Goal: Use online tool/utility: Utilize a website feature to perform a specific function

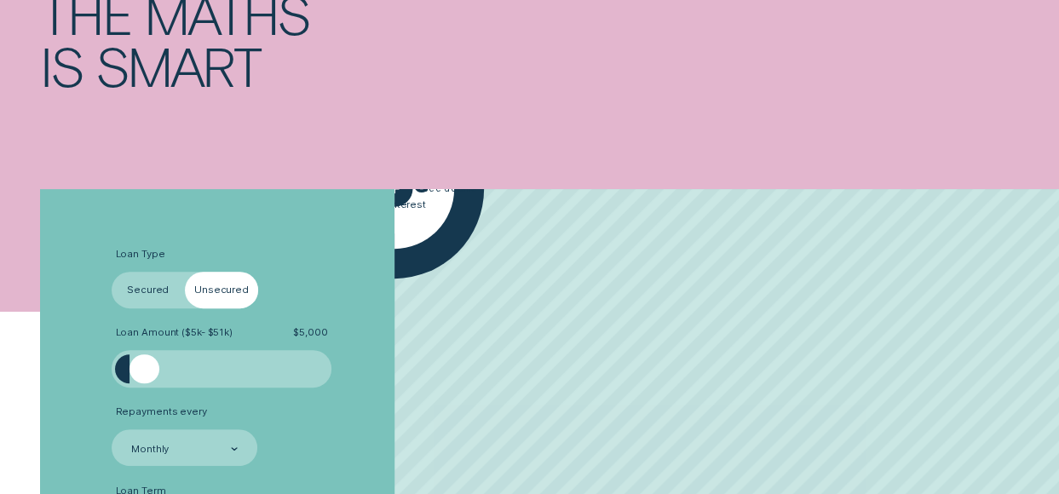
scroll to position [341, 0]
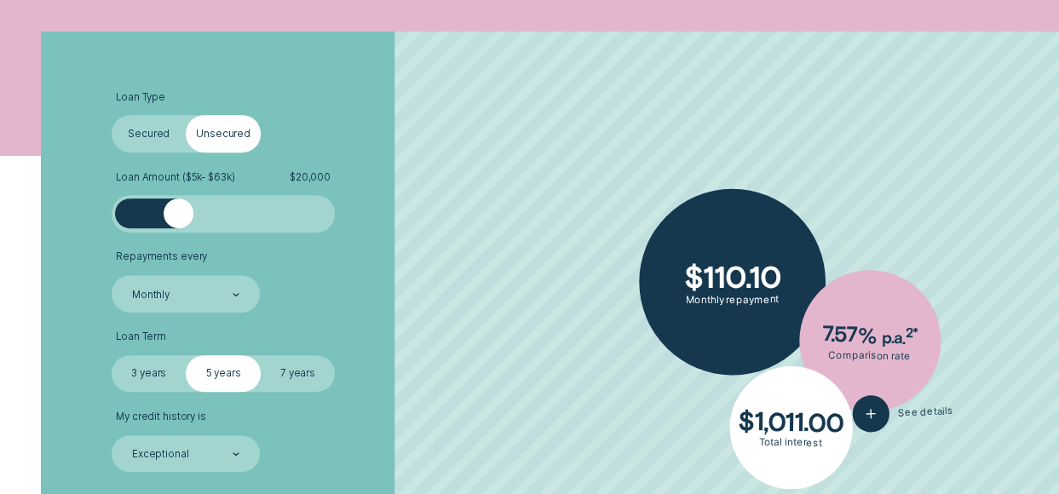
click at [179, 210] on div at bounding box center [223, 213] width 186 height 30
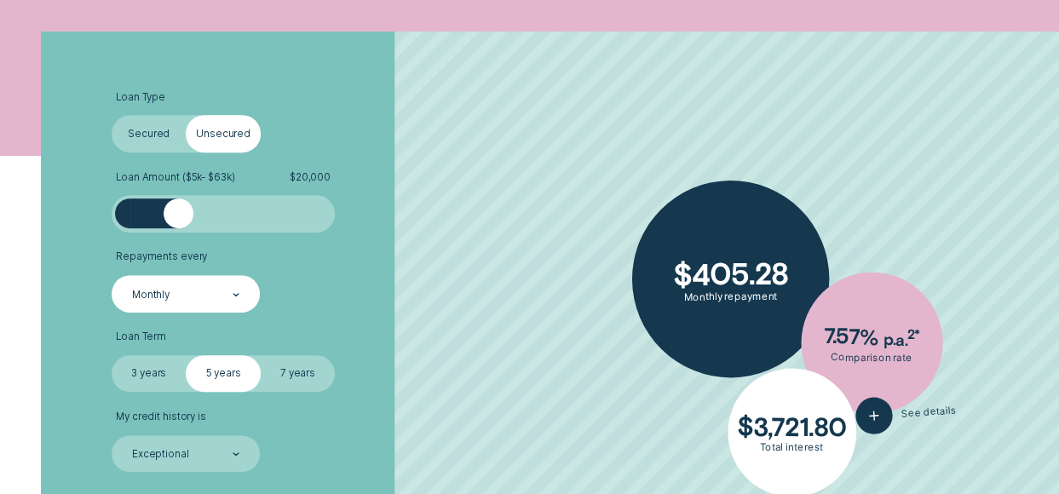
click at [218, 292] on div "Monthly" at bounding box center [184, 294] width 109 height 14
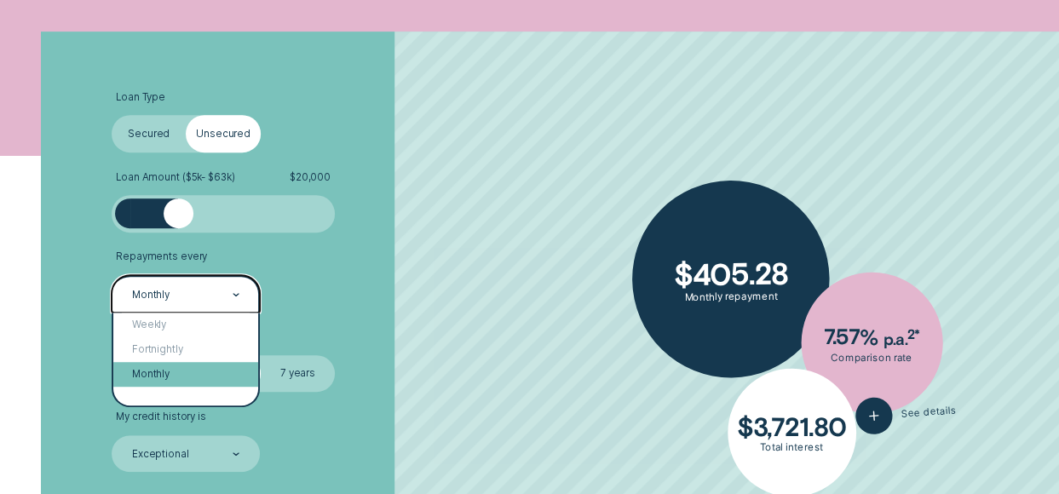
click at [164, 370] on div "Monthly" at bounding box center [185, 374] width 145 height 25
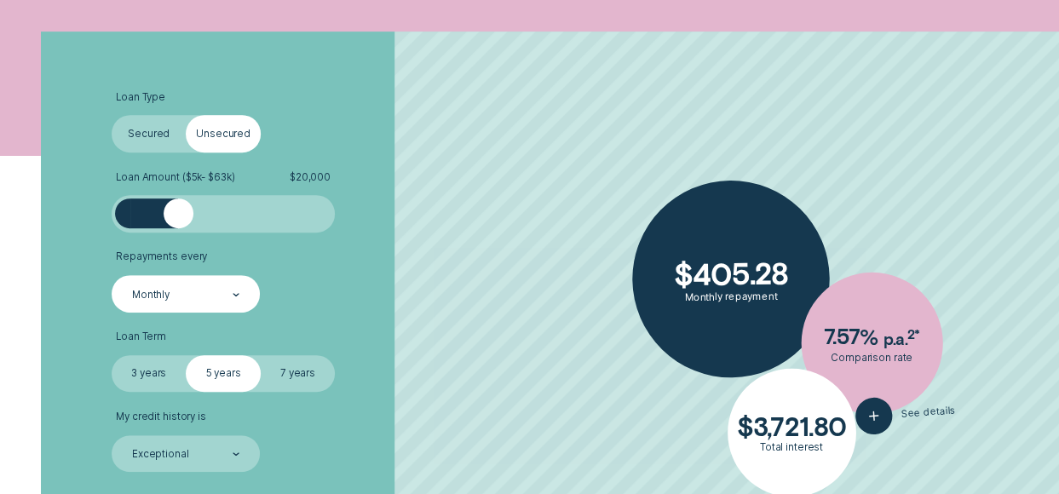
click at [221, 366] on label "5 years" at bounding box center [223, 373] width 74 height 37
click at [186, 355] on input "5 years" at bounding box center [186, 355] width 0 height 0
click at [261, 355] on input "7 years" at bounding box center [261, 355] width 0 height 0
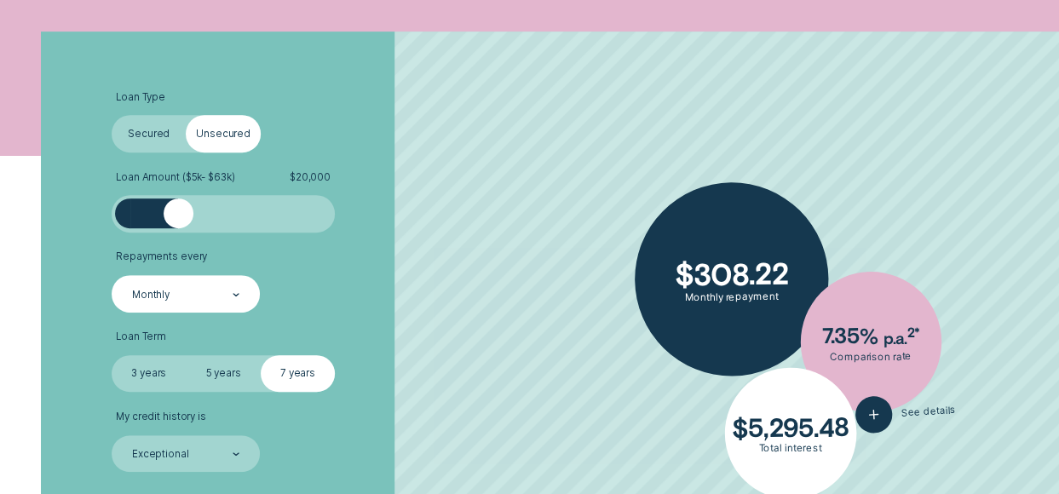
click at [221, 366] on label "5 years" at bounding box center [223, 373] width 74 height 37
click at [186, 355] on input "5 years" at bounding box center [186, 355] width 0 height 0
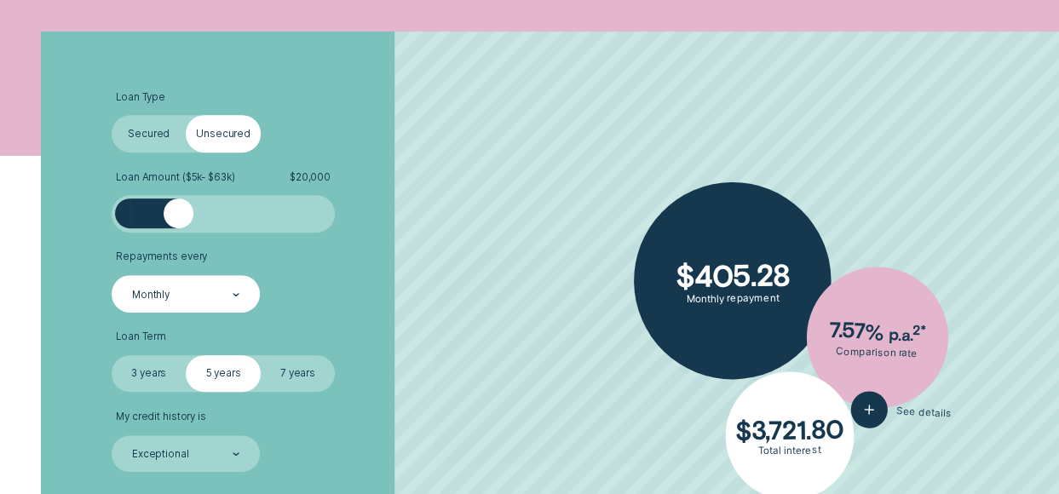
click at [298, 372] on label "7 years" at bounding box center [298, 373] width 74 height 37
click at [261, 355] on input "7 years" at bounding box center [261, 355] width 0 height 0
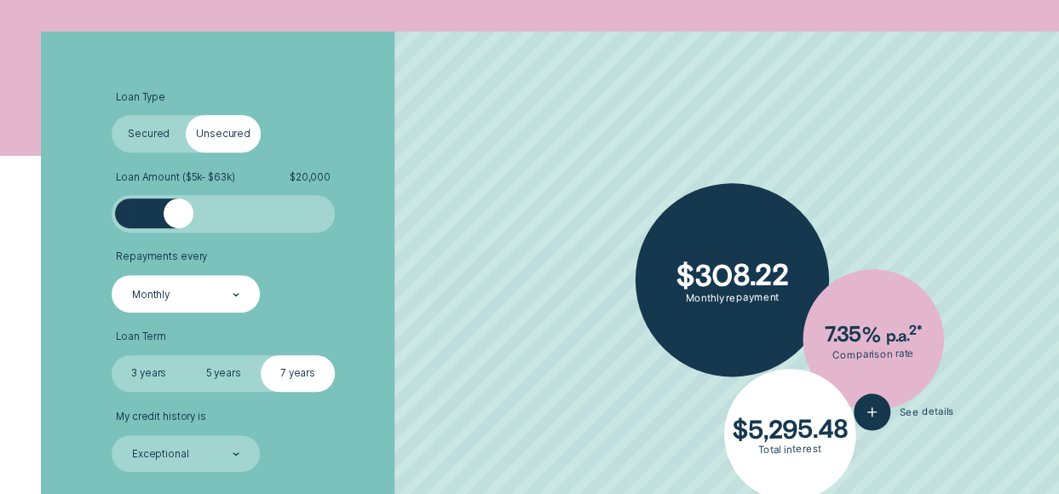
click at [145, 369] on label "3 years" at bounding box center [149, 373] width 74 height 37
click at [112, 355] on input "3 years" at bounding box center [112, 355] width 0 height 0
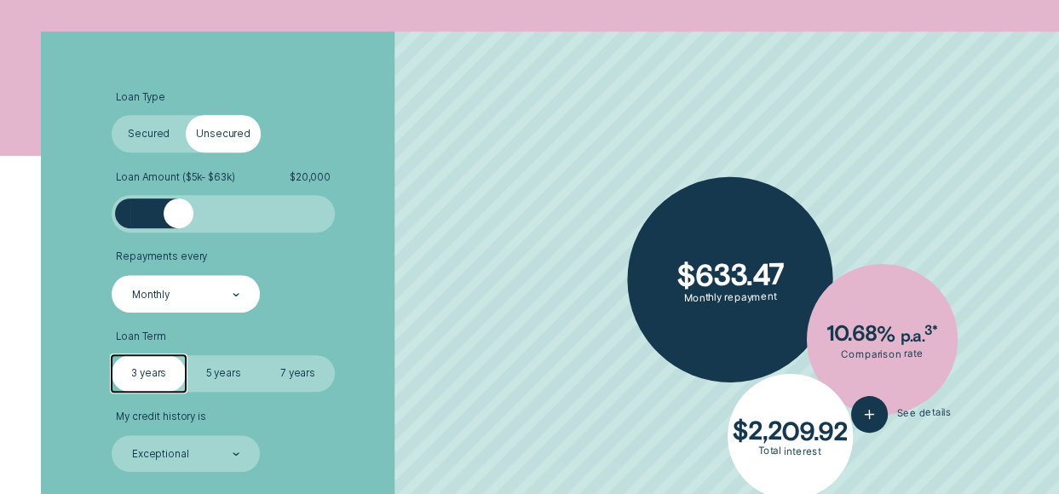
click at [218, 370] on label "5 years" at bounding box center [223, 373] width 74 height 37
click at [186, 355] on input "5 years" at bounding box center [186, 355] width 0 height 0
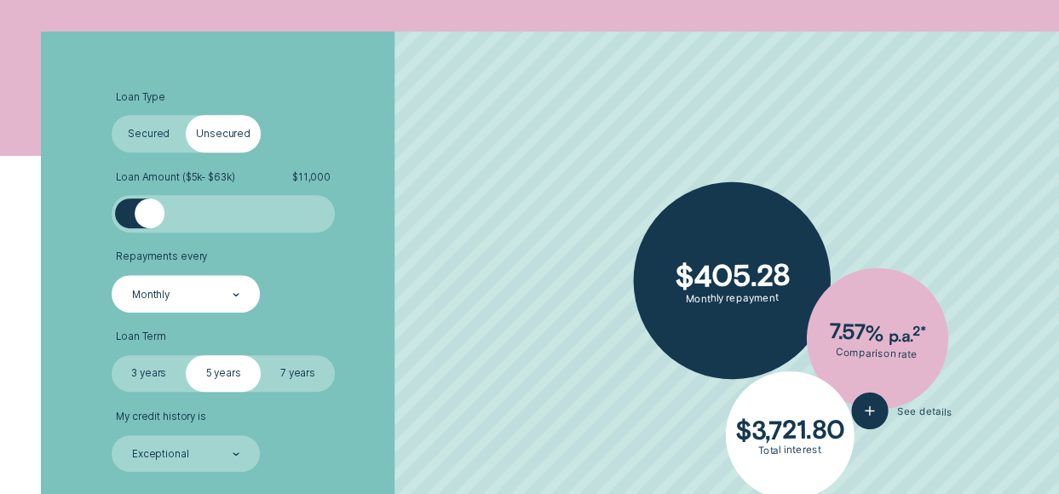
click at [148, 213] on div at bounding box center [223, 213] width 186 height 30
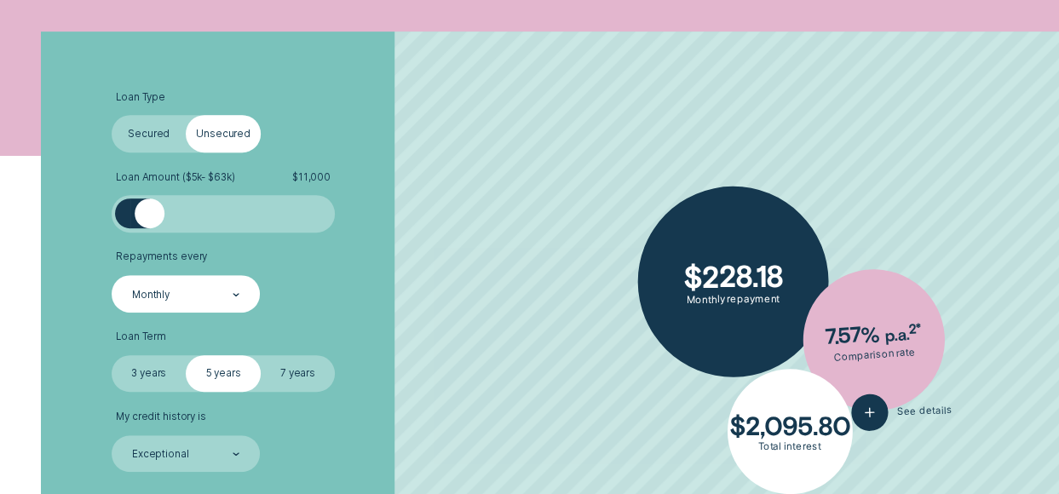
click at [284, 367] on label "7 years" at bounding box center [298, 373] width 74 height 37
click at [261, 355] on input "7 years" at bounding box center [261, 355] width 0 height 0
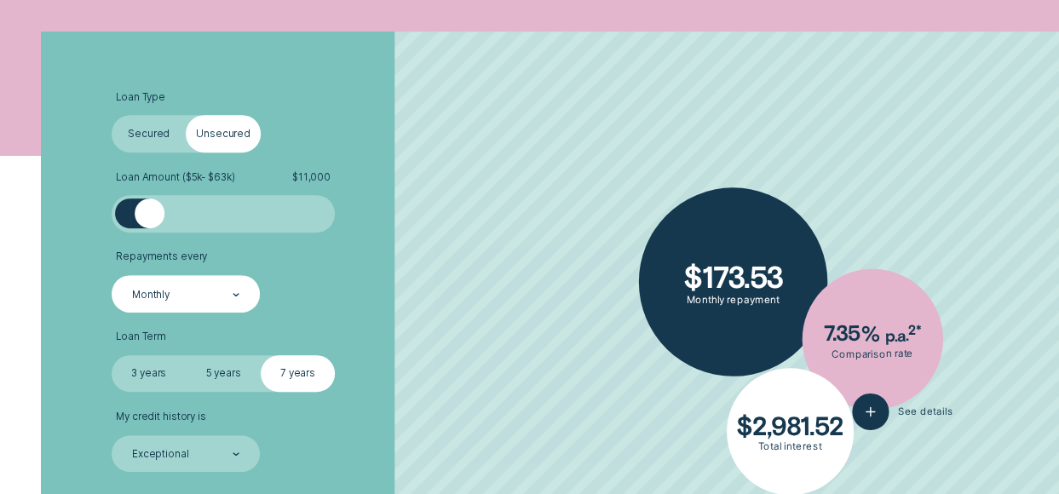
click at [221, 371] on label "5 years" at bounding box center [223, 373] width 74 height 37
click at [186, 355] on input "5 years" at bounding box center [186, 355] width 0 height 0
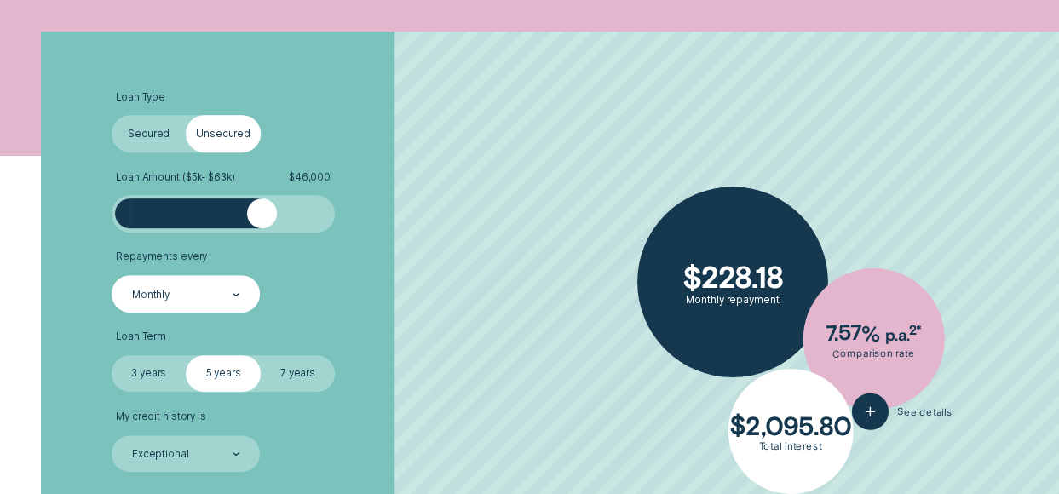
click at [261, 212] on div at bounding box center [223, 213] width 186 height 30
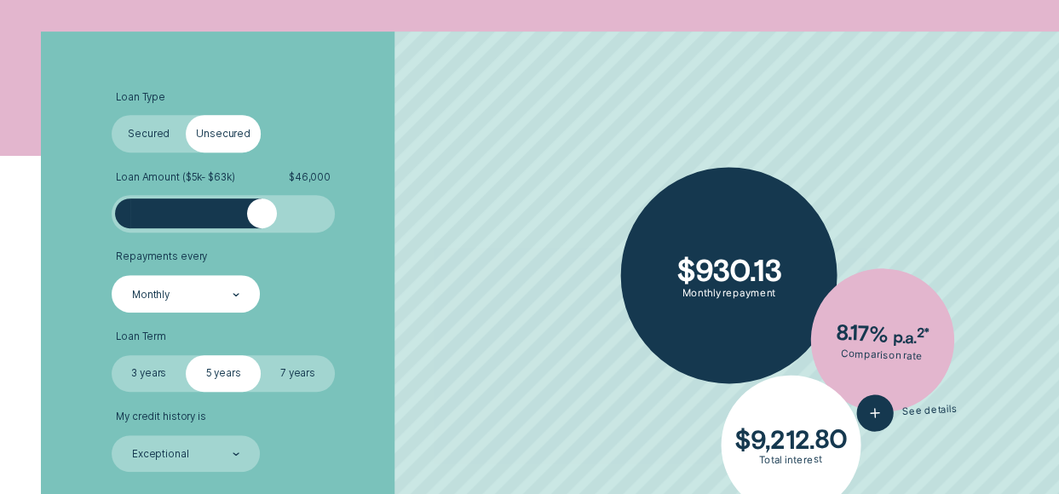
click at [291, 376] on label "7 years" at bounding box center [298, 373] width 74 height 37
click at [261, 355] on input "7 years" at bounding box center [261, 355] width 0 height 0
